Goal: Task Accomplishment & Management: Complete application form

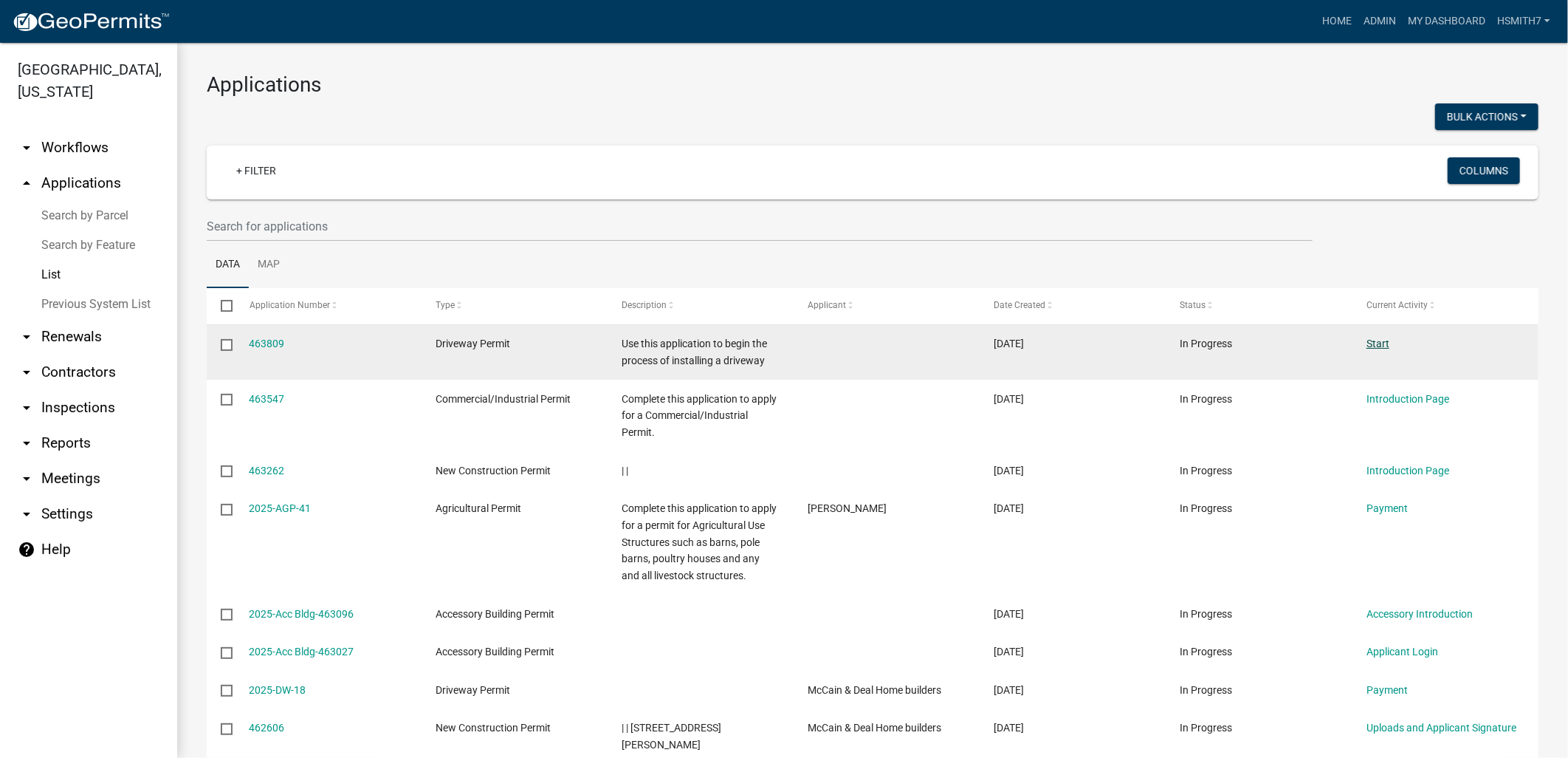
click at [1384, 349] on link "Start" at bounding box center [1378, 343] width 23 height 12
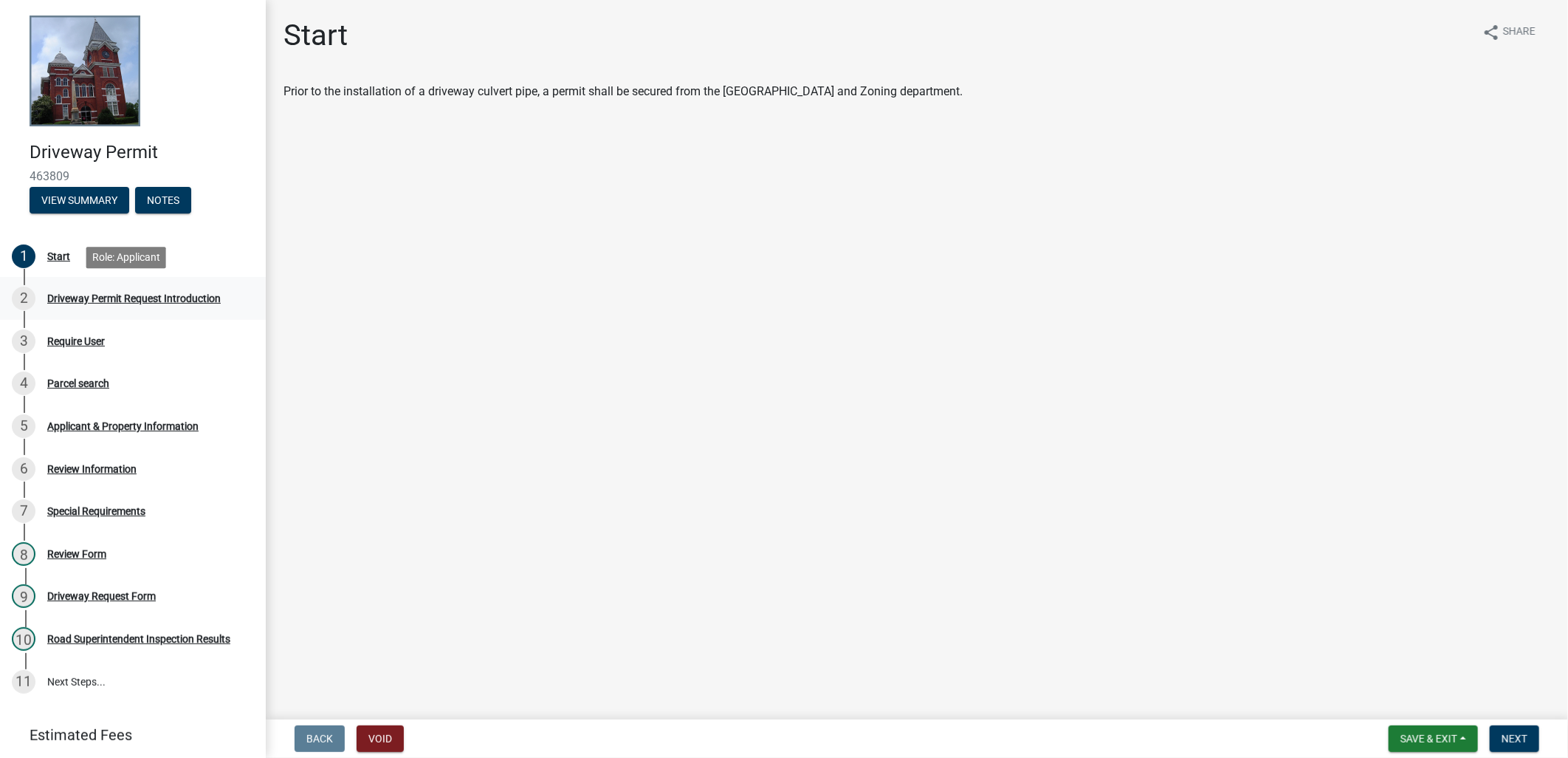
click at [171, 307] on div "2 Driveway Permit Request Introduction" at bounding box center [127, 298] width 230 height 23
click at [171, 308] on div "2 Driveway Permit Request Introduction" at bounding box center [127, 298] width 230 height 23
click at [155, 338] on div "3 Require User" at bounding box center [127, 341] width 230 height 23
click at [1514, 735] on span "Next" at bounding box center [1515, 738] width 26 height 12
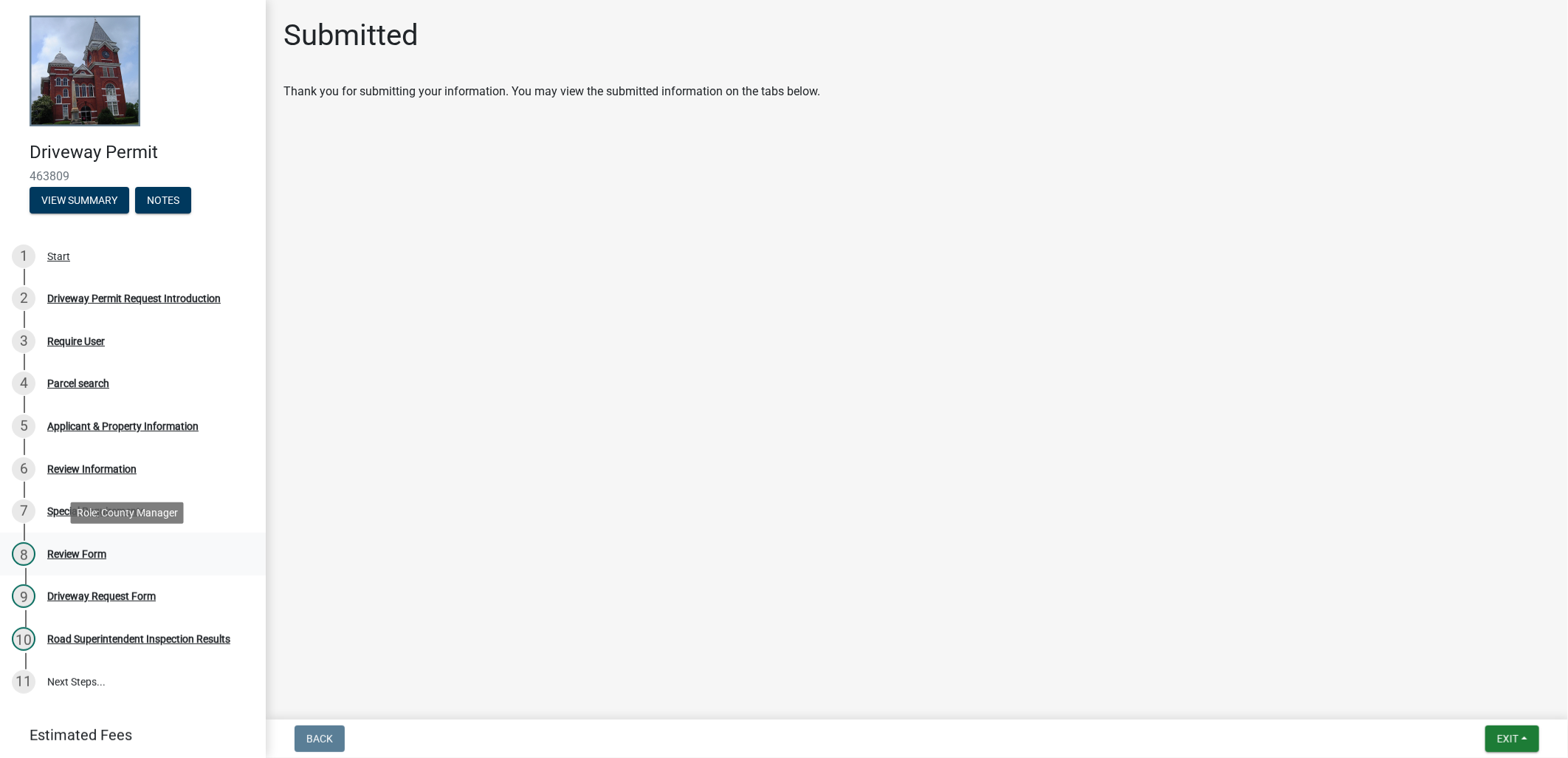
click at [129, 559] on div "8 Review Form" at bounding box center [127, 553] width 230 height 23
click at [129, 586] on div "9 Driveway Request Form" at bounding box center [127, 595] width 230 height 23
click at [1524, 743] on button "Exit" at bounding box center [1512, 738] width 54 height 27
click at [1467, 709] on button "Save & Exit" at bounding box center [1480, 700] width 118 height 36
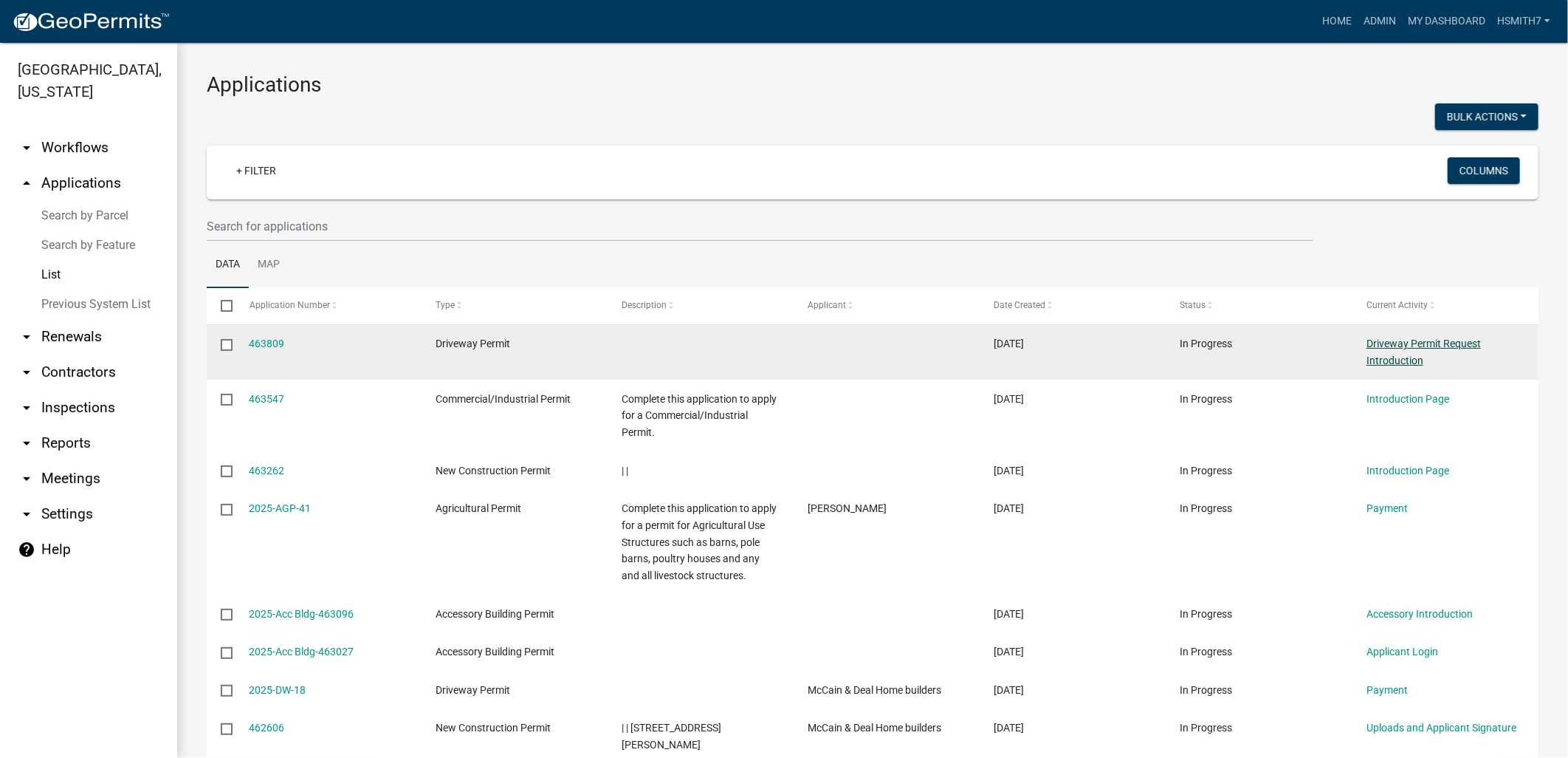
click at [1418, 360] on link "Driveway Permit Request Introduction" at bounding box center [1423, 352] width 114 height 29
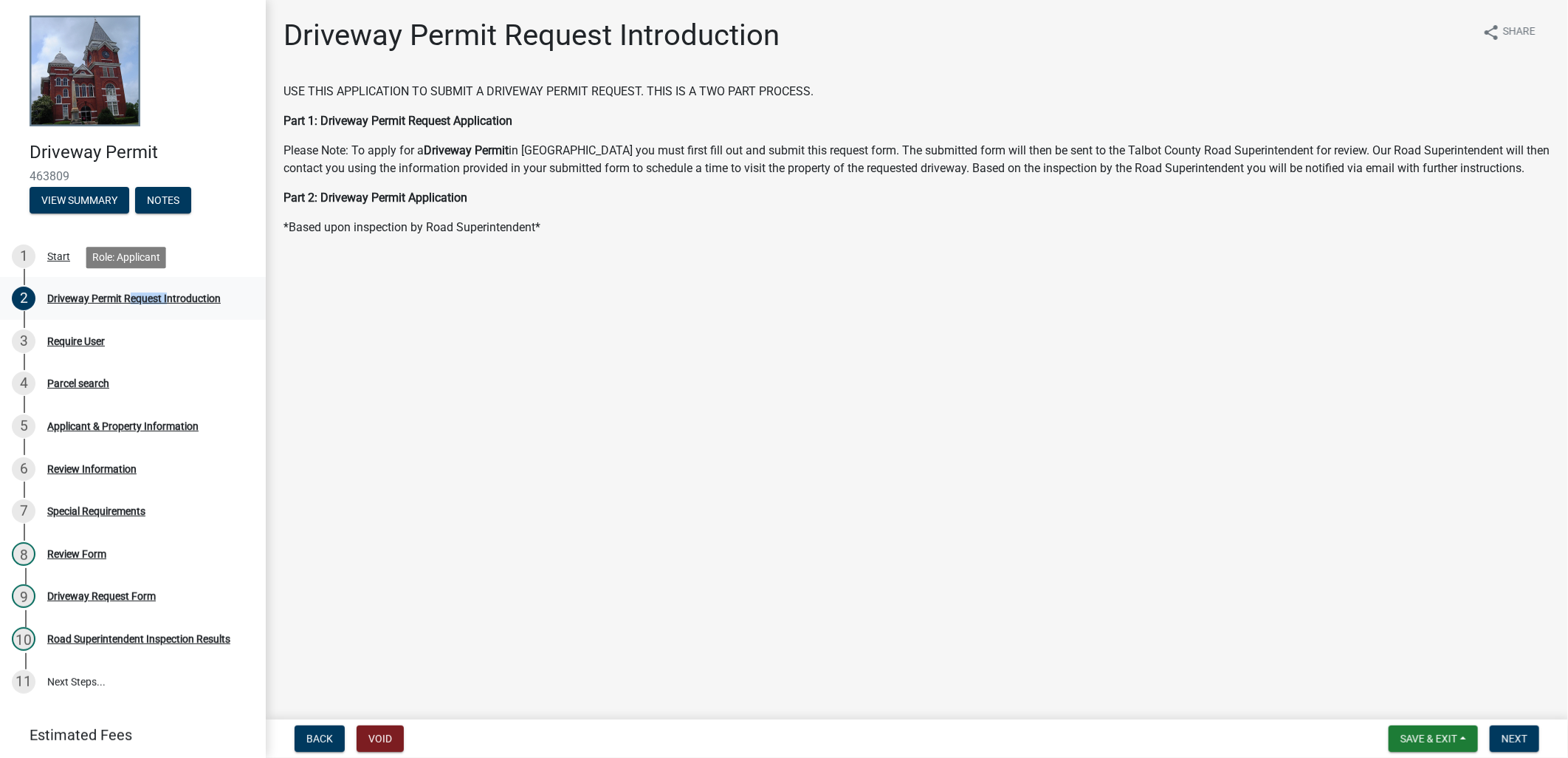
click at [136, 297] on div "Driveway Permit Request Introduction" at bounding box center [133, 298] width 174 height 11
click at [93, 352] on link "3 Require User" at bounding box center [133, 341] width 266 height 43
click at [1528, 736] on button "Next" at bounding box center [1514, 738] width 49 height 27
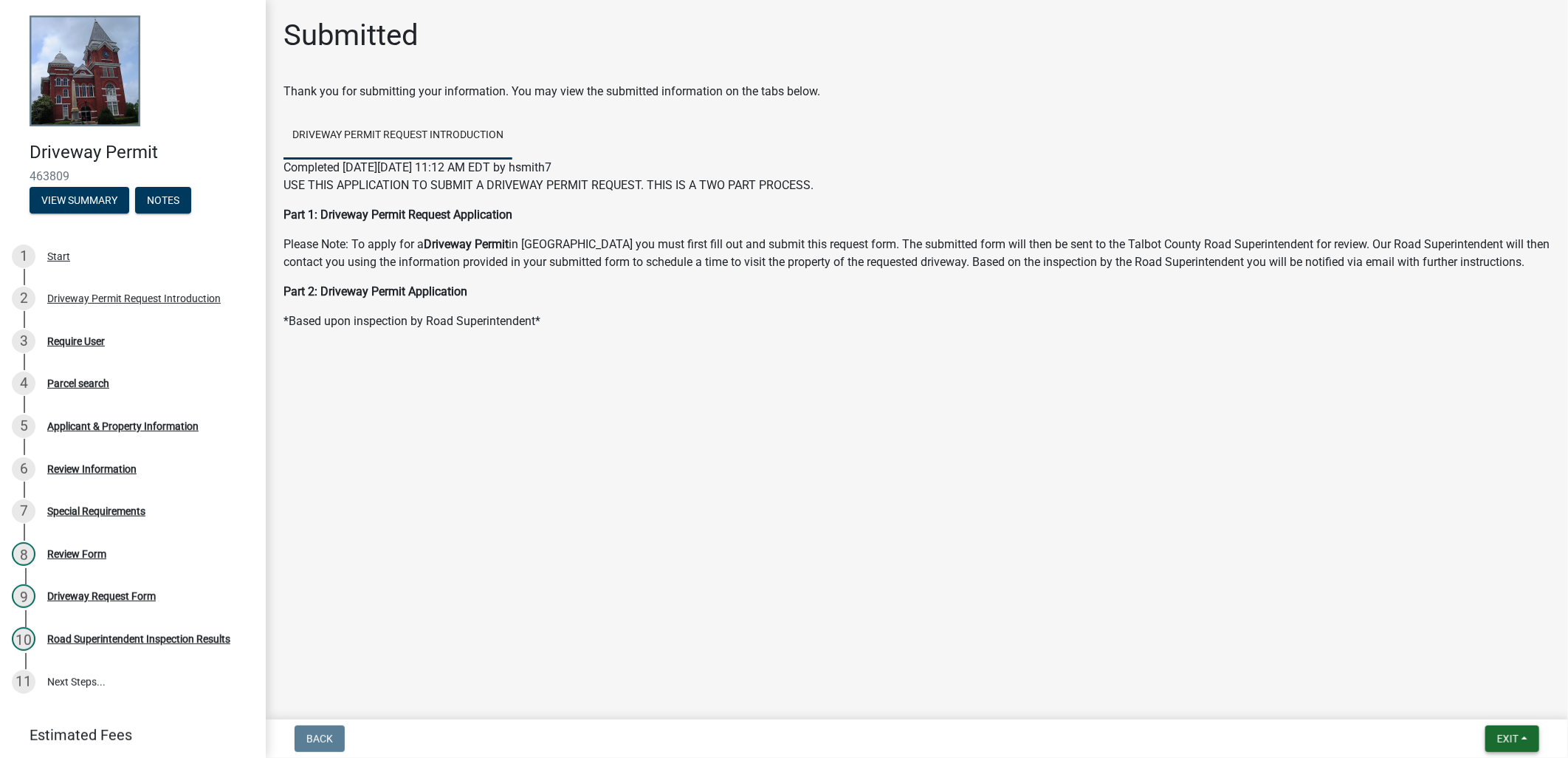
click at [1534, 737] on button "Exit" at bounding box center [1512, 738] width 54 height 27
click at [547, 503] on main "Submitted Thank you for submitting your information. You may view the submitted…" at bounding box center [917, 357] width 1302 height 714
click at [1531, 731] on button "Exit" at bounding box center [1512, 738] width 54 height 27
click at [1499, 699] on button "Save & Exit" at bounding box center [1480, 700] width 118 height 36
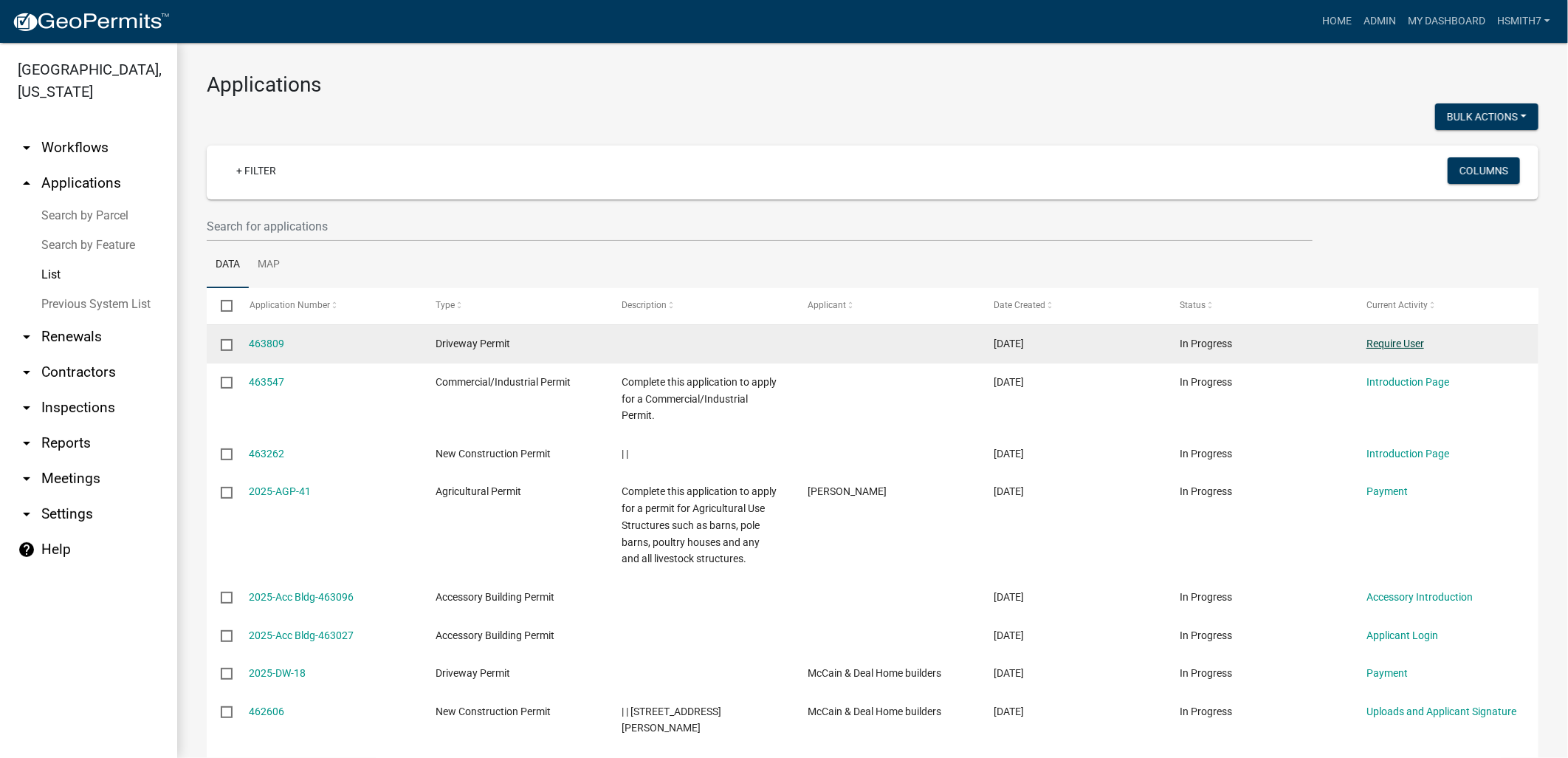
click at [1384, 342] on link "Require User" at bounding box center [1395, 343] width 57 height 12
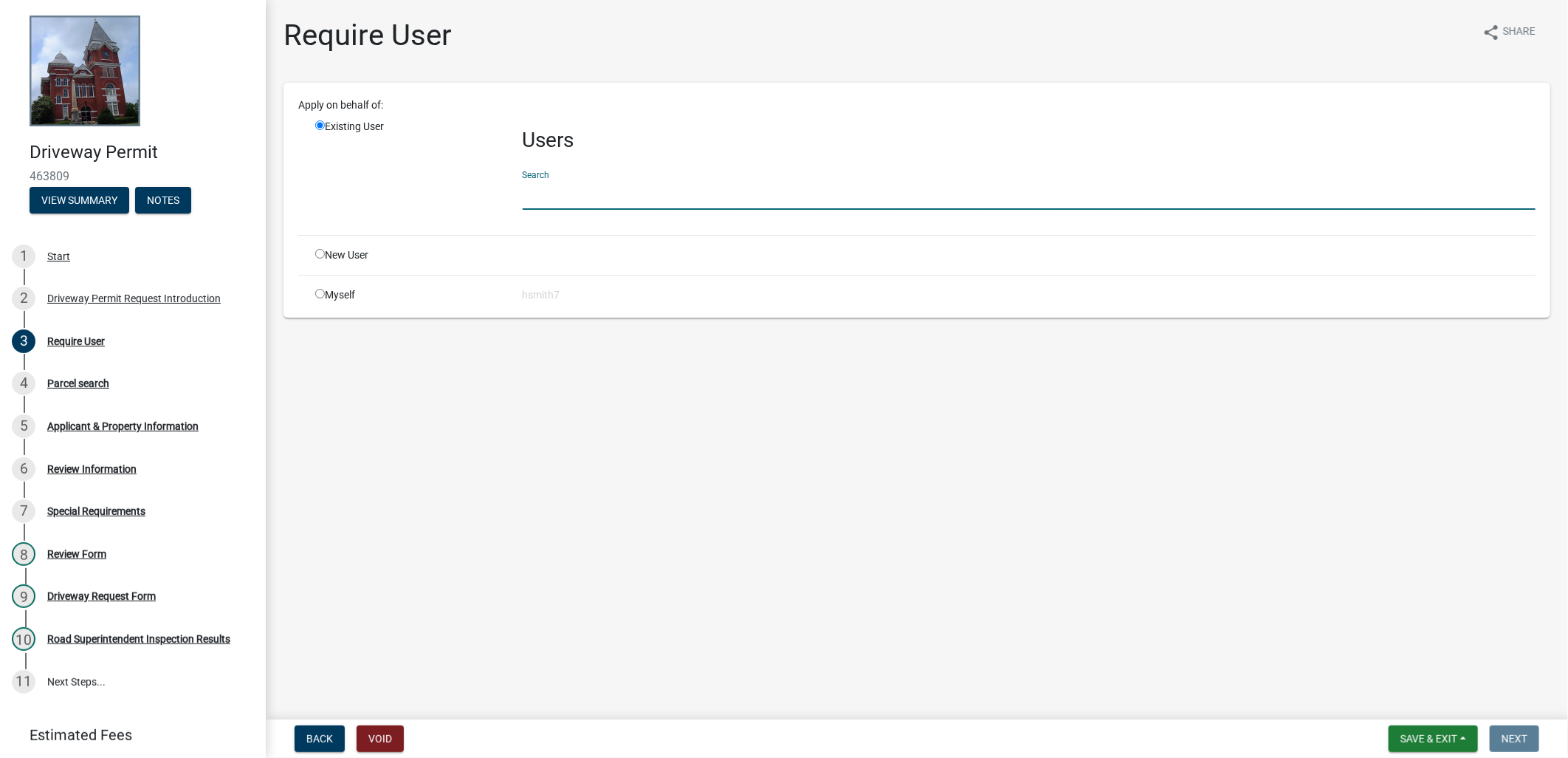
click at [554, 193] on input "text" at bounding box center [1029, 194] width 1012 height 30
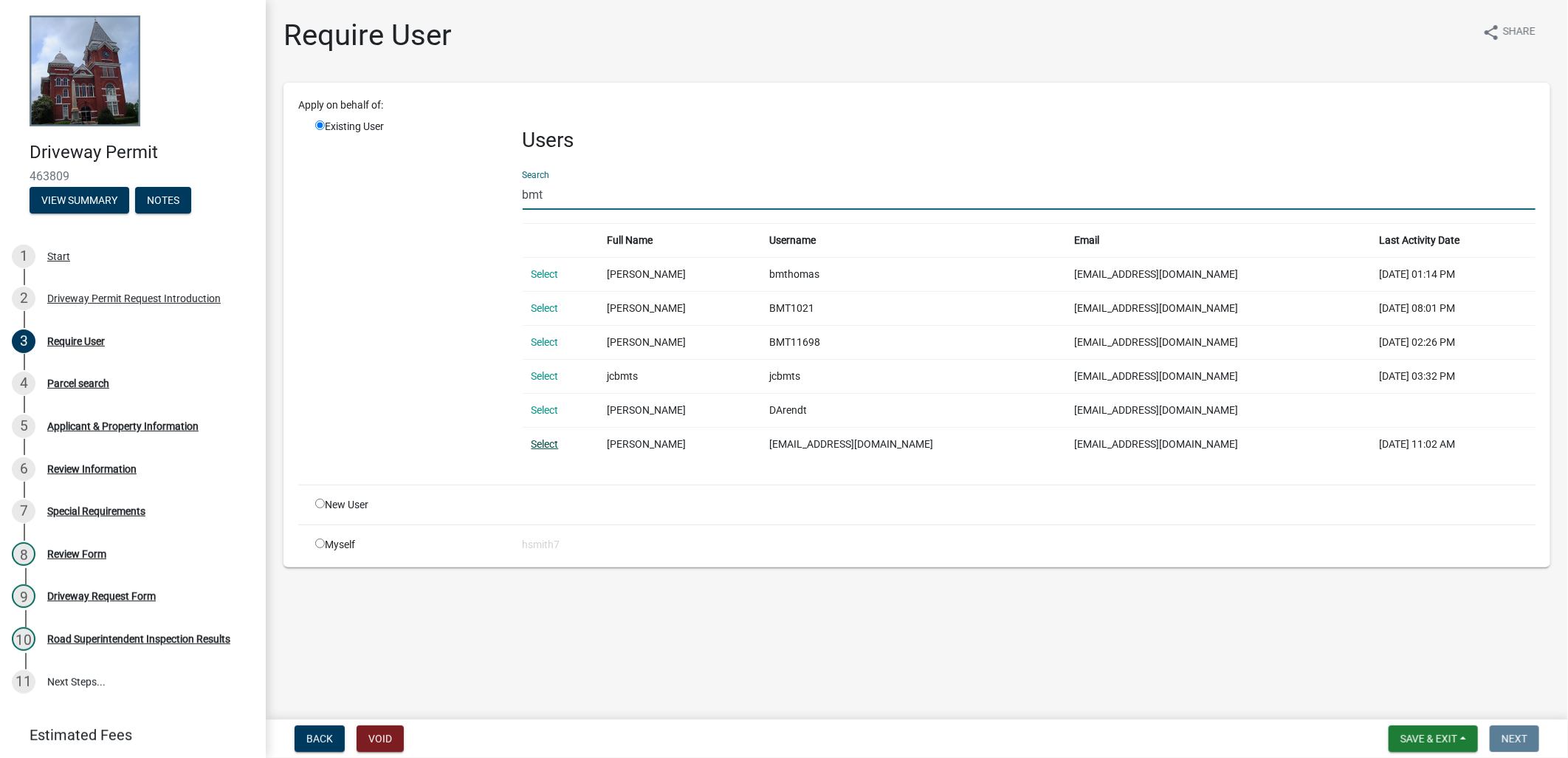
type input "bmt"
click at [539, 438] on link "Select" at bounding box center [545, 443] width 27 height 12
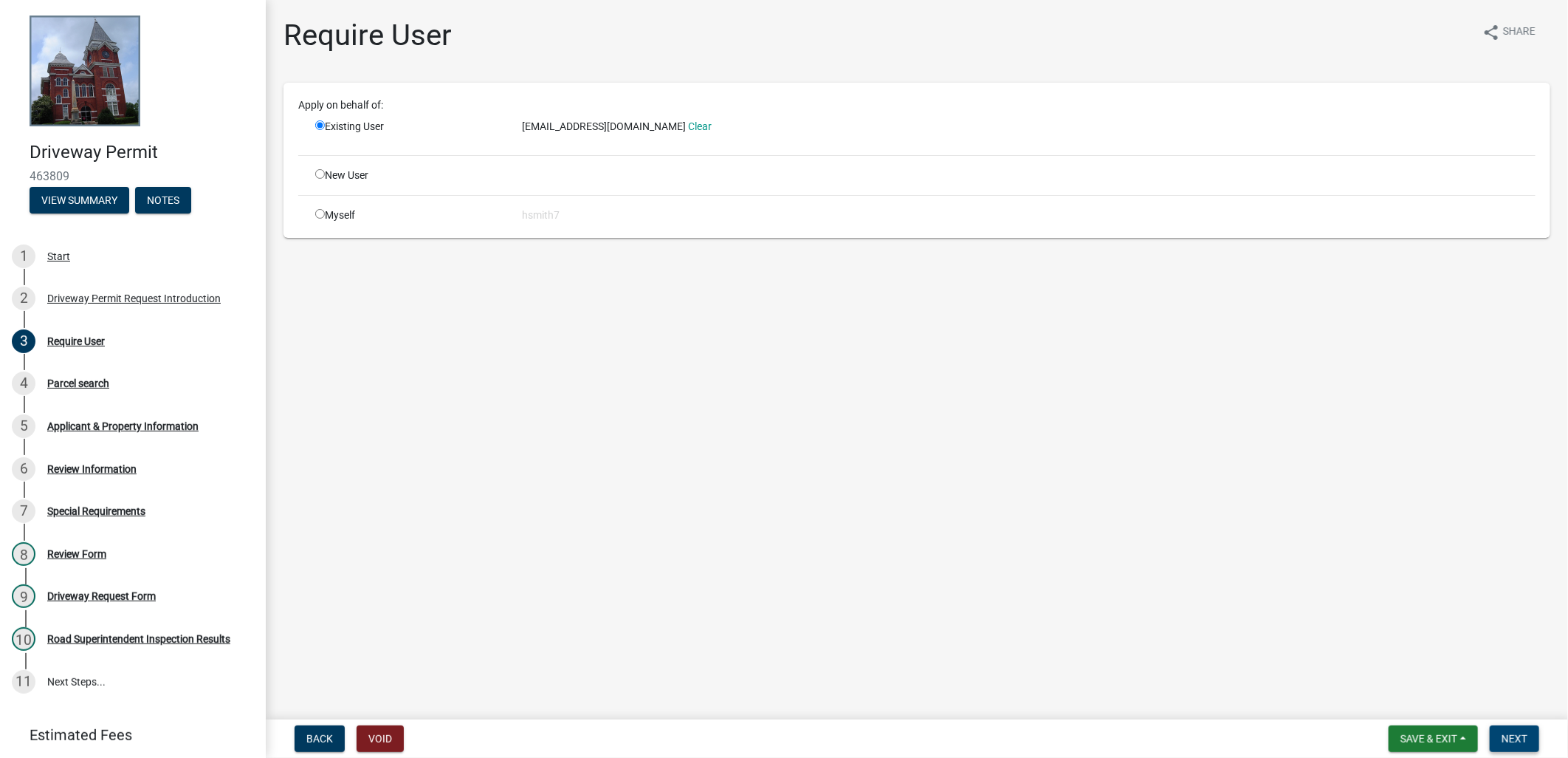
click at [1528, 732] on button "Next" at bounding box center [1514, 738] width 49 height 27
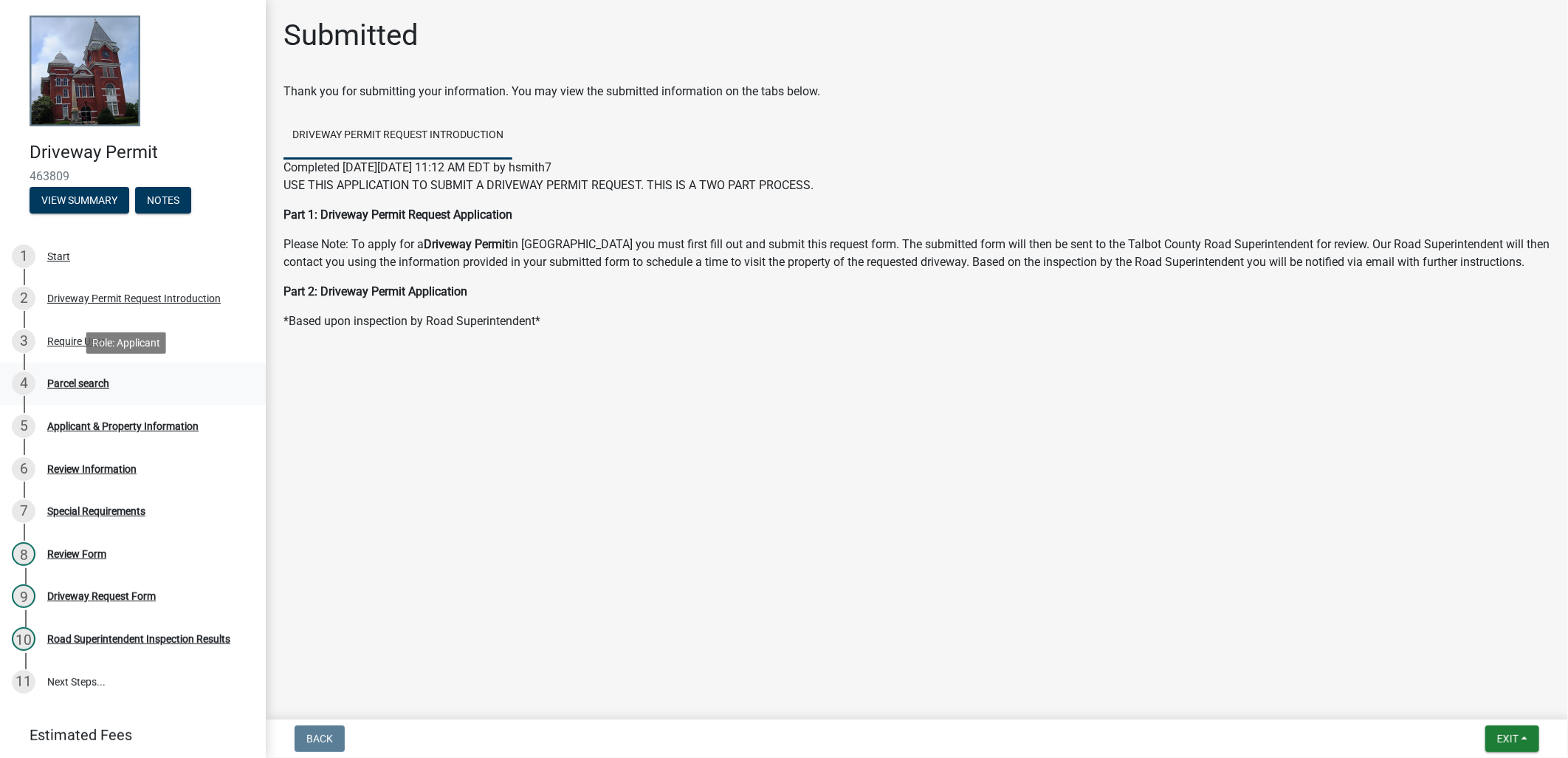
click at [114, 382] on div "4 Parcel search" at bounding box center [127, 383] width 230 height 23
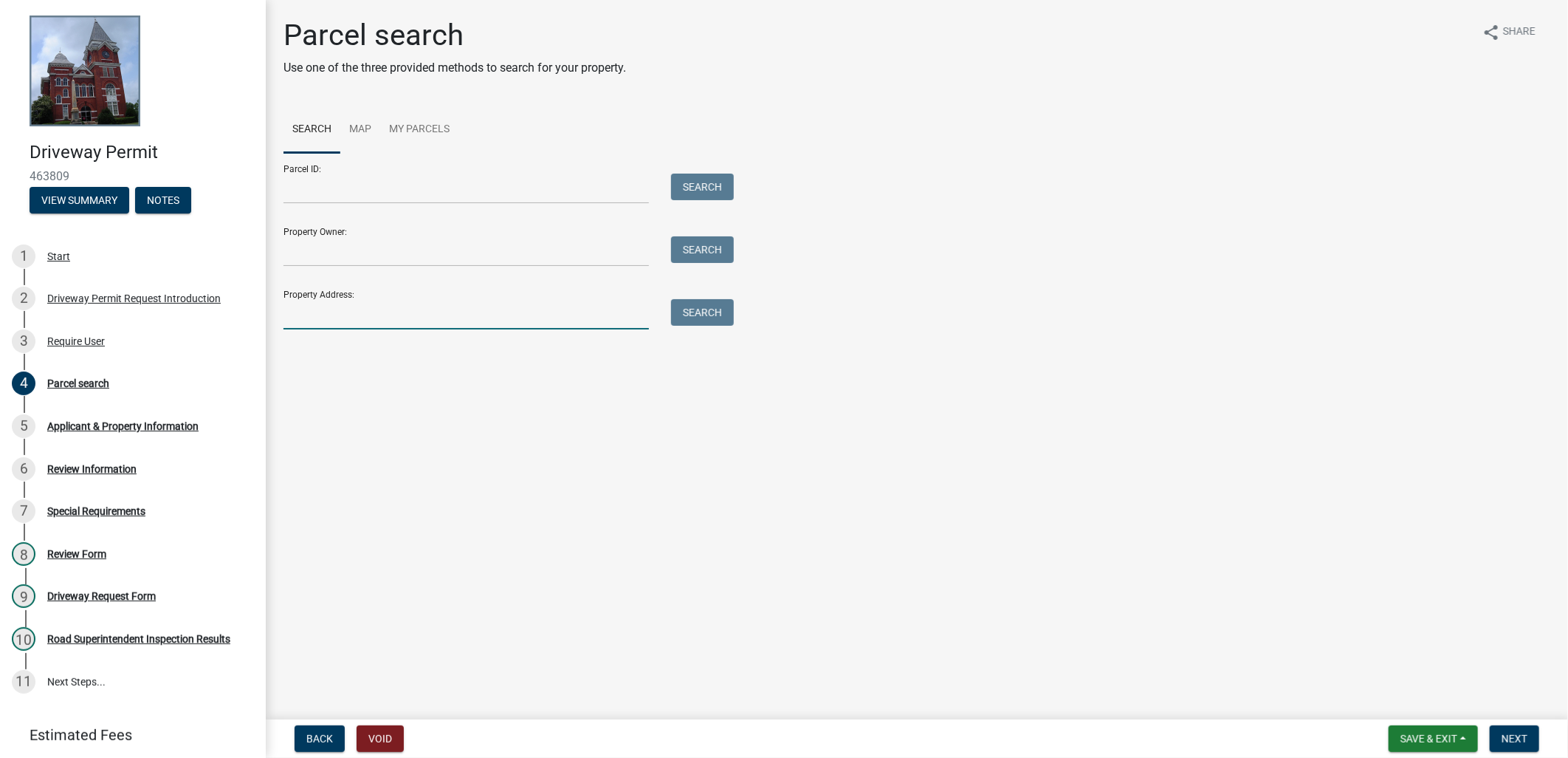
click at [574, 317] on input "Property Address:" at bounding box center [467, 314] width 366 height 30
click at [421, 126] on link "My Parcels" at bounding box center [419, 129] width 78 height 47
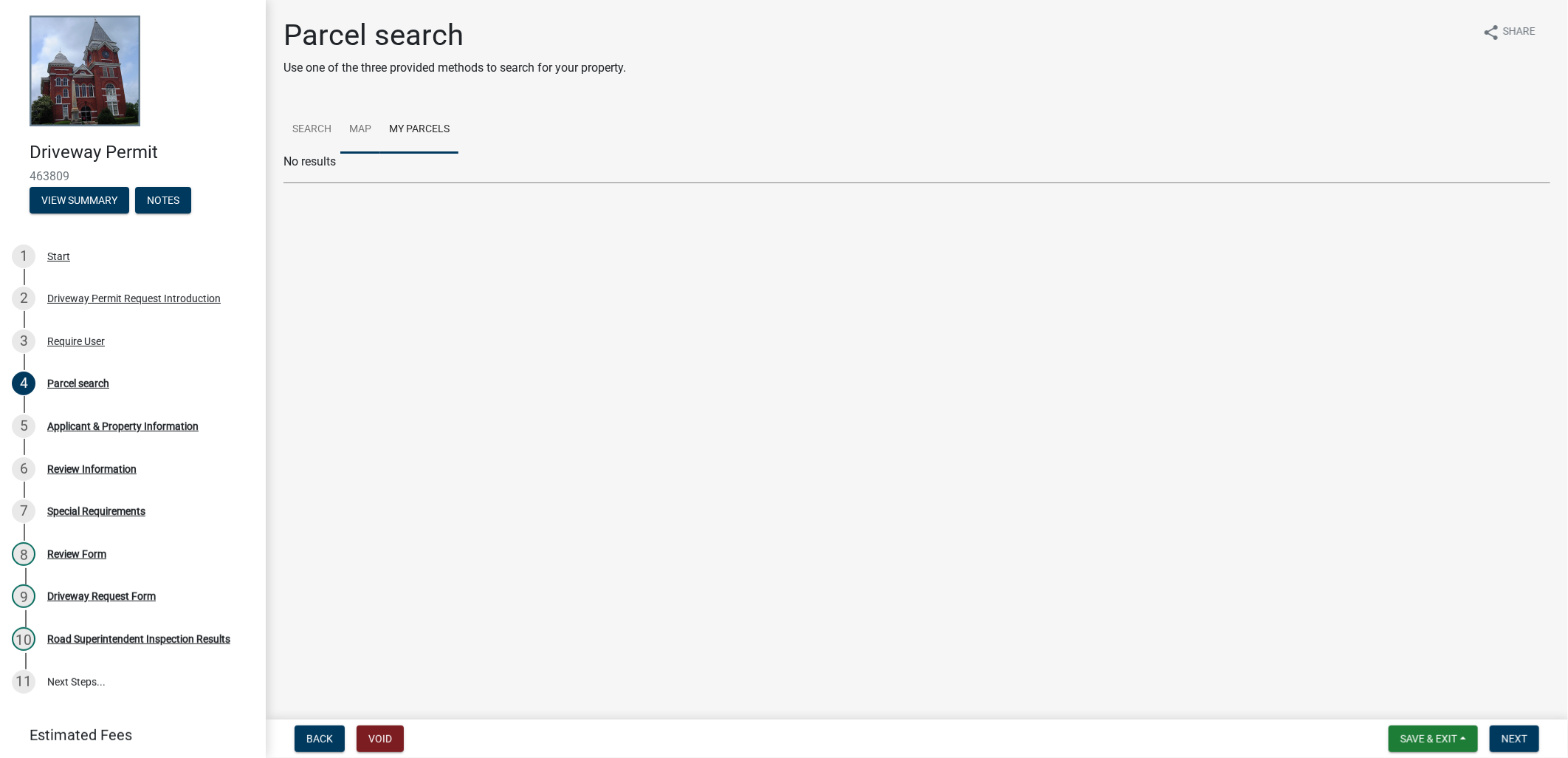
click at [351, 125] on link "Map" at bounding box center [360, 129] width 40 height 47
click at [311, 125] on link "Search" at bounding box center [312, 129] width 57 height 47
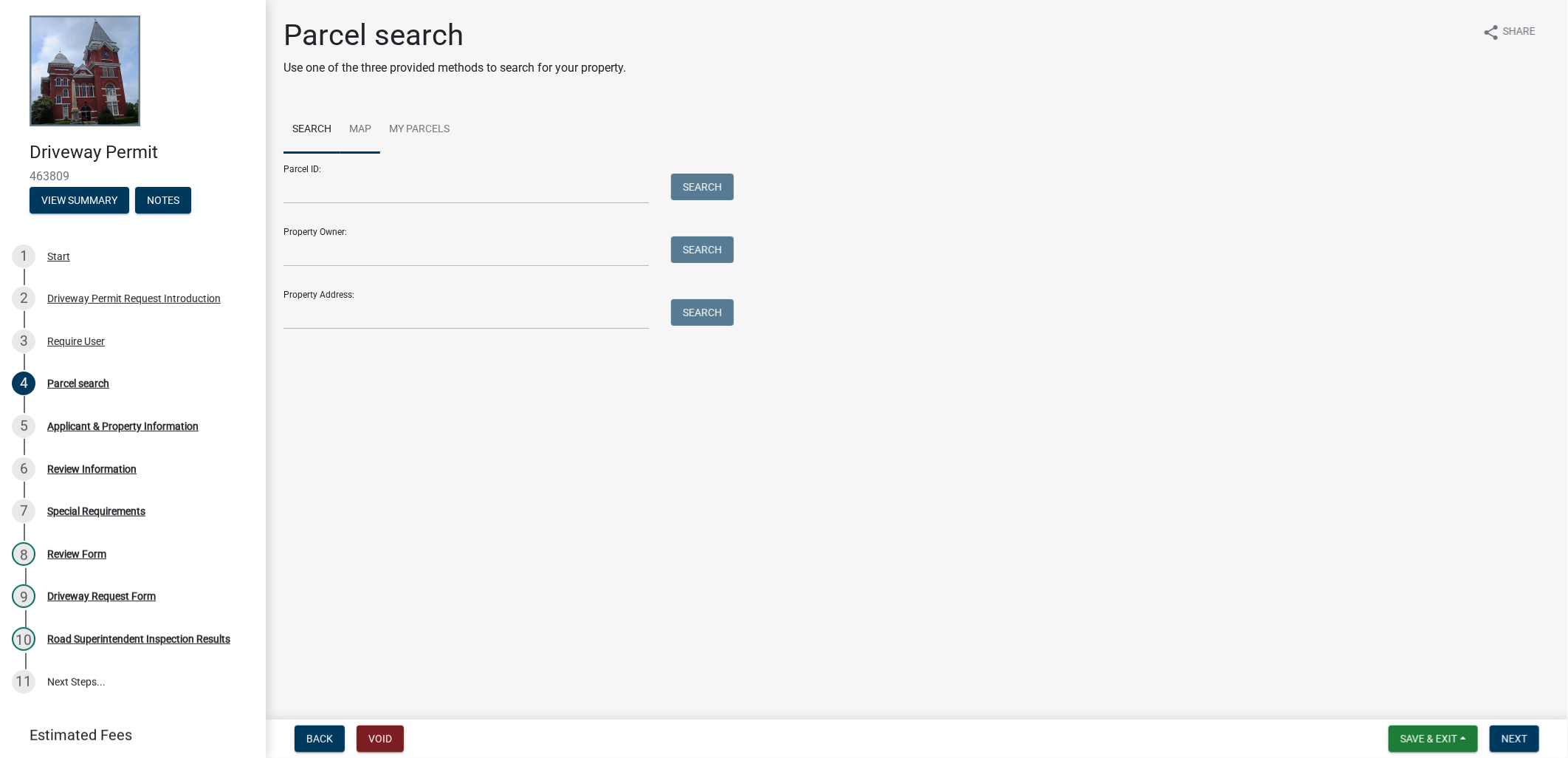
click at [361, 135] on link "Map" at bounding box center [360, 129] width 40 height 47
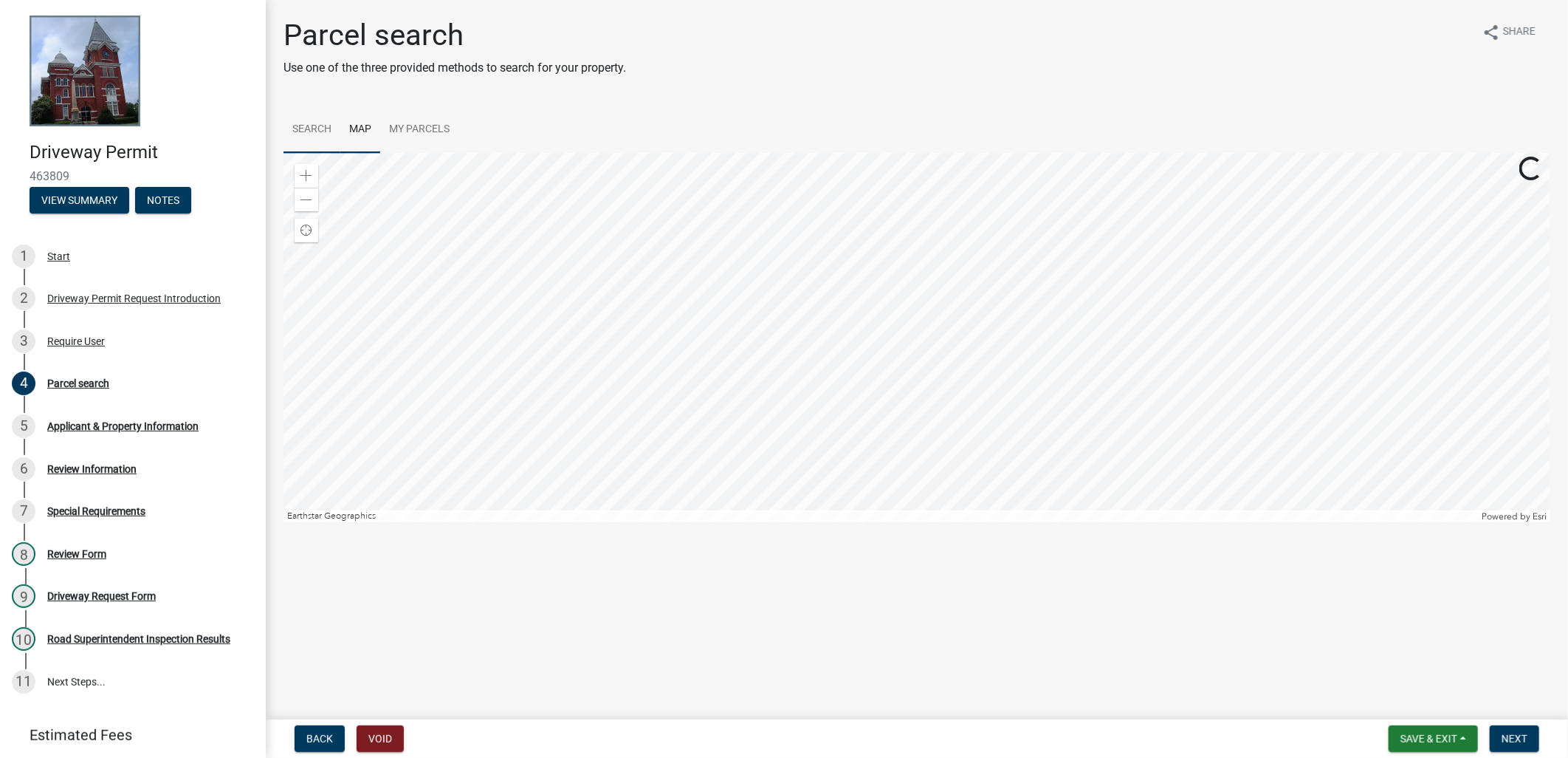
click at [326, 130] on link "Search" at bounding box center [312, 129] width 57 height 47
